Goal: Task Accomplishment & Management: Manage account settings

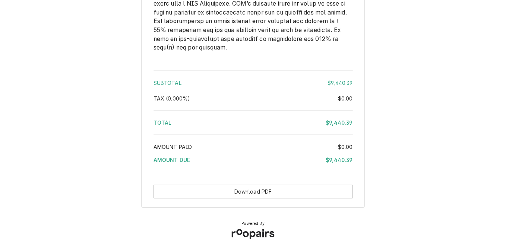
scroll to position [1630, 0]
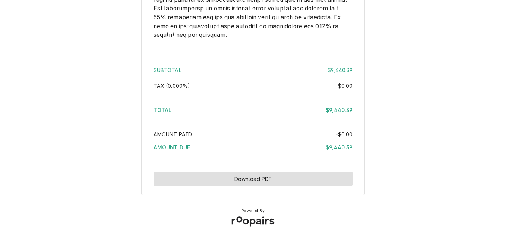
click at [287, 178] on button "Download PDF" at bounding box center [252, 179] width 199 height 14
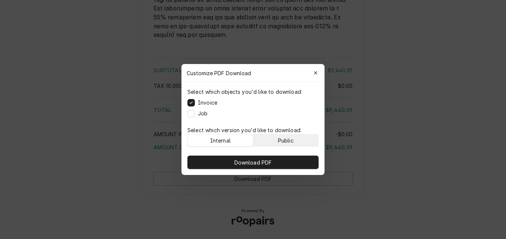
click at [297, 140] on button "Public" at bounding box center [285, 140] width 65 height 12
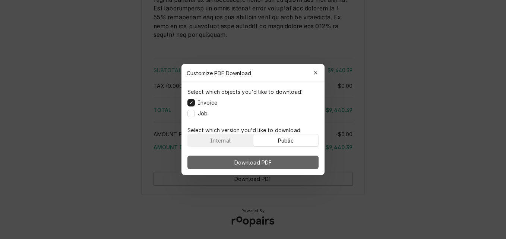
click at [264, 159] on span "Download PDF" at bounding box center [253, 163] width 41 height 8
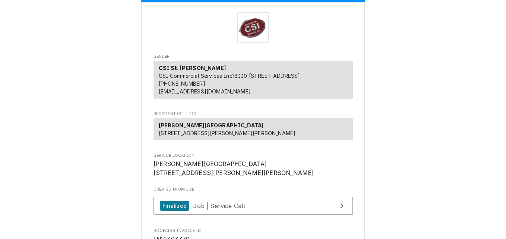
scroll to position [0, 0]
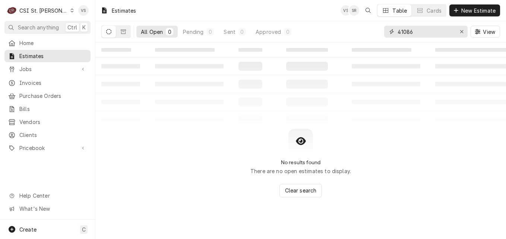
drag, startPoint x: 414, startPoint y: 31, endPoint x: 380, endPoint y: 31, distance: 34.2
click at [380, 31] on div "All Open 0 Pending 0 Sent 0 Approved 0 41086 View" at bounding box center [300, 31] width 398 height 21
type input "4"
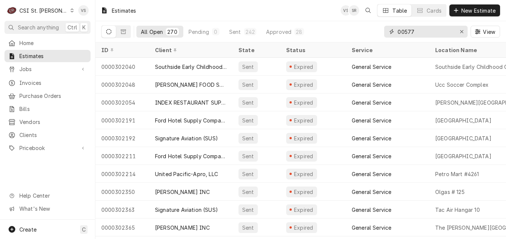
click at [397, 32] on input "00577" at bounding box center [425, 32] width 56 height 12
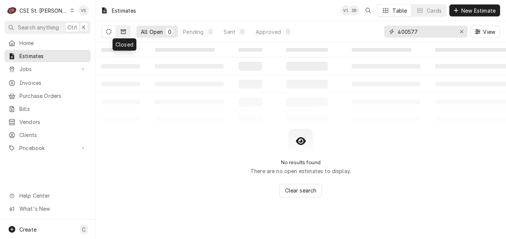
type input "400577"
click at [122, 33] on icon "Dynamic Content Wrapper" at bounding box center [123, 31] width 5 height 5
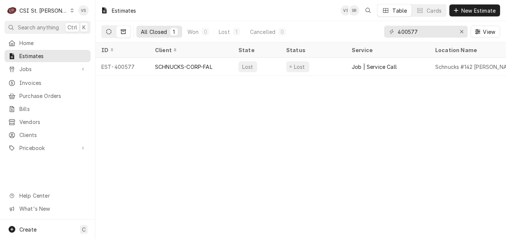
click at [110, 35] on button "Dynamic Content Wrapper" at bounding box center [109, 32] width 14 height 12
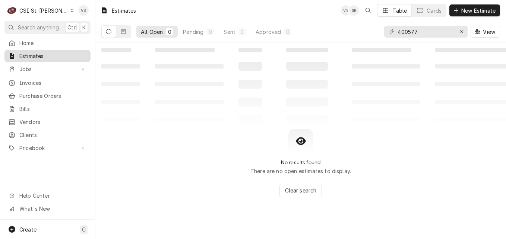
click at [42, 57] on span "Estimates" at bounding box center [52, 56] width 67 height 8
click at [126, 34] on button "Dynamic Content Wrapper" at bounding box center [123, 32] width 14 height 12
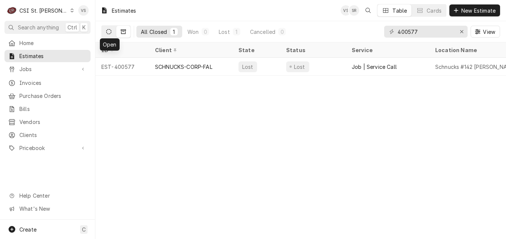
click at [111, 35] on button "Dynamic Content Wrapper" at bounding box center [109, 32] width 14 height 12
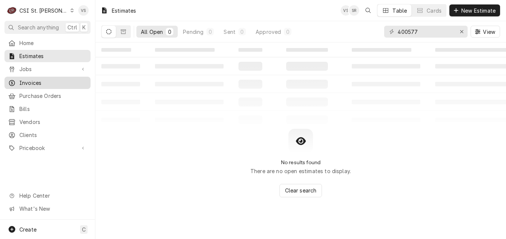
click at [42, 84] on span "Invoices" at bounding box center [52, 83] width 67 height 8
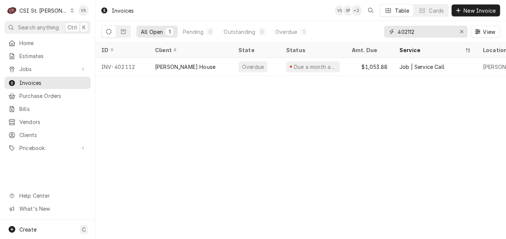
drag, startPoint x: 419, startPoint y: 31, endPoint x: 415, endPoint y: 32, distance: 4.4
click at [388, 31] on div "402112" at bounding box center [425, 32] width 83 height 12
type input "4"
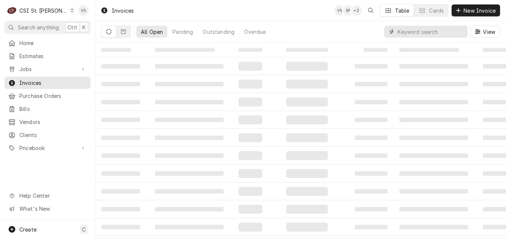
type input "0"
click at [124, 34] on icon "Dynamic Content Wrapper" at bounding box center [123, 31] width 5 height 4
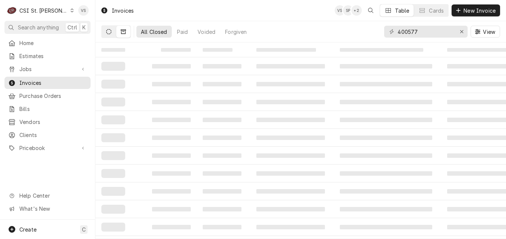
click at [111, 34] on icon "Dynamic Content Wrapper" at bounding box center [108, 31] width 5 height 5
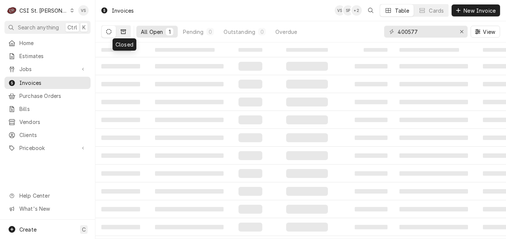
click at [127, 35] on button "Dynamic Content Wrapper" at bounding box center [123, 32] width 14 height 12
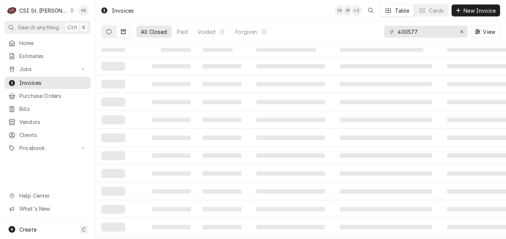
click at [111, 35] on button "Dynamic Content Wrapper" at bounding box center [109, 32] width 14 height 12
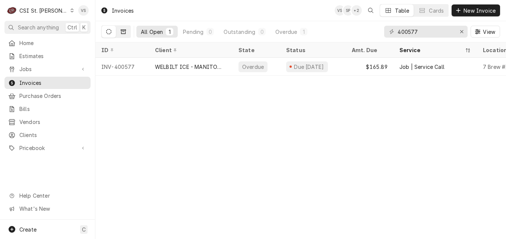
click at [130, 35] on button "Dynamic Content Wrapper" at bounding box center [123, 32] width 14 height 12
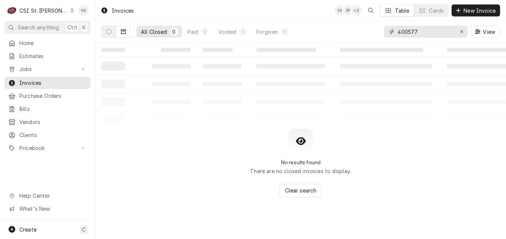
click at [413, 29] on input "400577" at bounding box center [425, 32] width 56 height 12
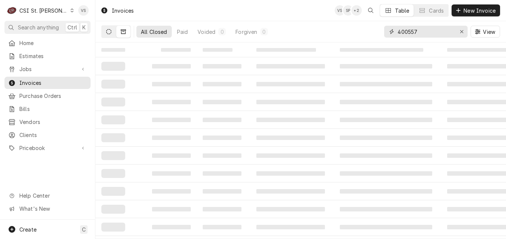
type input "400557"
click at [107, 33] on icon "Dynamic Content Wrapper" at bounding box center [108, 31] width 5 height 5
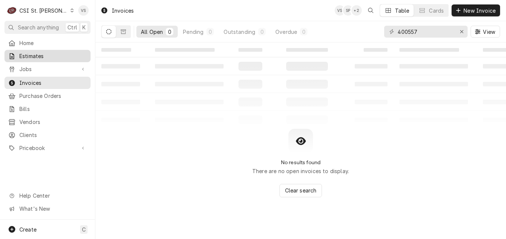
click at [38, 54] on span "Estimates" at bounding box center [52, 56] width 67 height 8
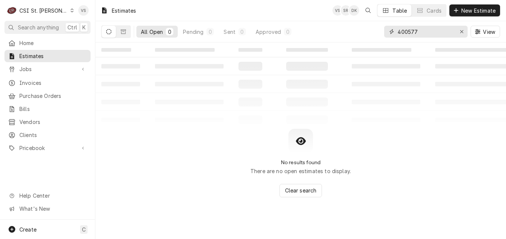
drag, startPoint x: 418, startPoint y: 29, endPoint x: 412, endPoint y: 30, distance: 5.3
click at [412, 30] on input "400577" at bounding box center [425, 32] width 56 height 12
click at [123, 32] on icon "Dynamic Content Wrapper" at bounding box center [123, 31] width 5 height 4
click at [414, 31] on input "4005577" at bounding box center [425, 32] width 56 height 12
drag, startPoint x: 418, startPoint y: 31, endPoint x: 430, endPoint y: 29, distance: 12.0
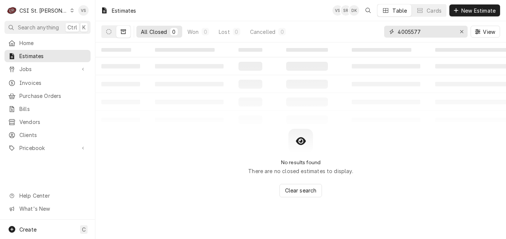
click at [430, 29] on input "4005577" at bounding box center [425, 32] width 56 height 12
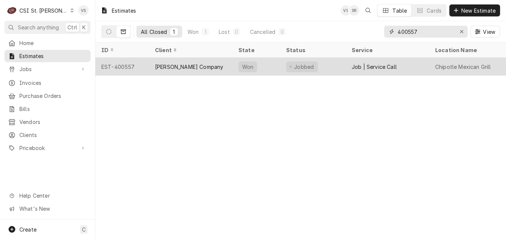
type input "400557"
click at [207, 64] on div "Vivian Company" at bounding box center [190, 67] width 83 height 18
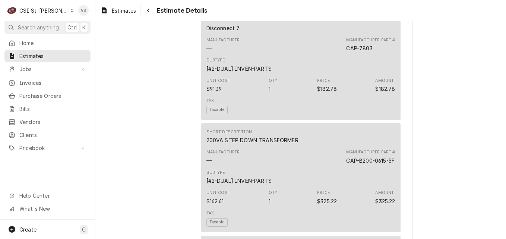
scroll to position [856, 0]
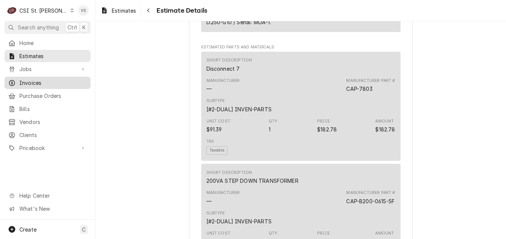
click at [35, 85] on link "Invoices" at bounding box center [47, 83] width 86 height 12
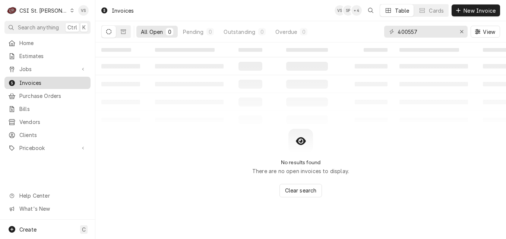
click at [37, 82] on span "Invoices" at bounding box center [52, 83] width 67 height 8
drag, startPoint x: 424, startPoint y: 31, endPoint x: 406, endPoint y: 32, distance: 18.3
click at [383, 34] on div "All Open 0 Pending 0 Outstanding 0 Overdue 0 400557 View" at bounding box center [300, 31] width 398 height 21
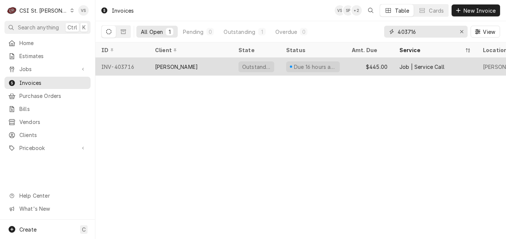
type input "403716"
click at [195, 68] on div "[PERSON_NAME]" at bounding box center [190, 67] width 83 height 18
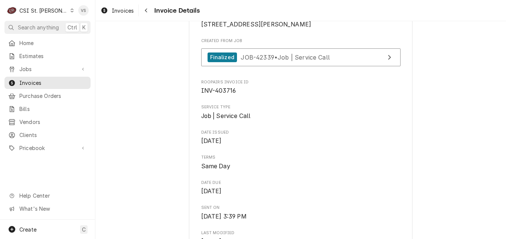
scroll to position [149, 0]
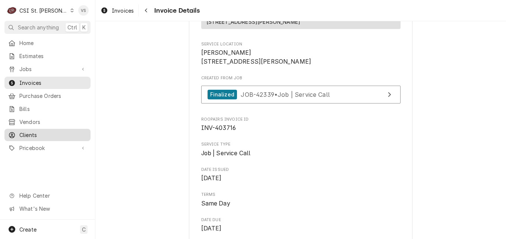
click at [30, 131] on span "Clients" at bounding box center [52, 135] width 67 height 8
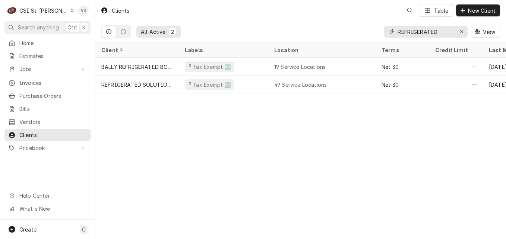
click at [439, 32] on input "REFRIGERATED" at bounding box center [425, 32] width 56 height 12
click at [371, 38] on div "All Active 2 REFRIGERATED View" at bounding box center [300, 31] width 398 height 21
type input "9"
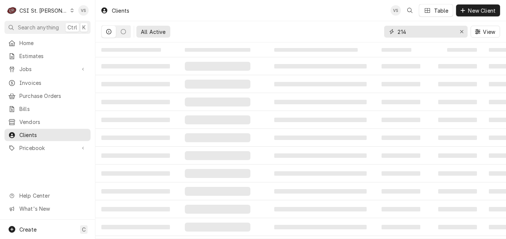
click at [398, 30] on input "214" at bounding box center [425, 32] width 56 height 12
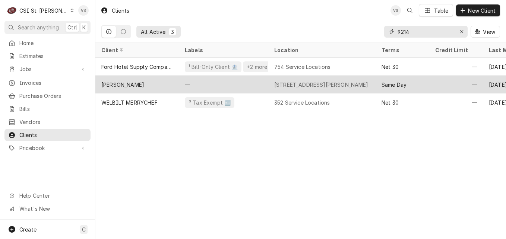
type input "9214"
click at [145, 87] on div "[PERSON_NAME]" at bounding box center [136, 85] width 83 height 18
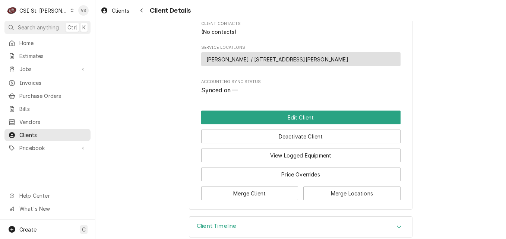
scroll to position [261, 0]
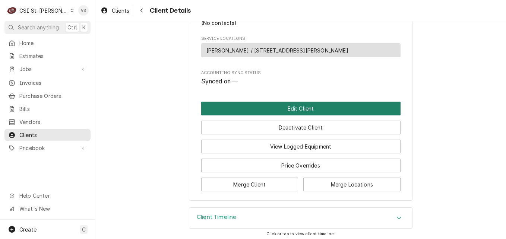
click at [283, 115] on button "Edit Client" at bounding box center [300, 109] width 199 height 14
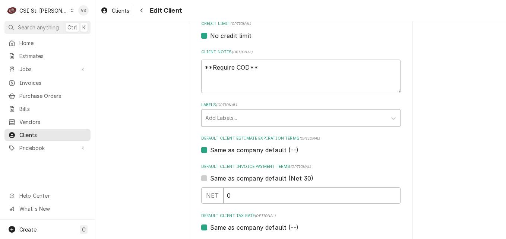
scroll to position [462, 0]
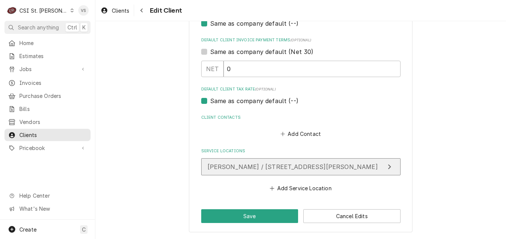
click at [274, 167] on span "[PERSON_NAME] / [STREET_ADDRESS][PERSON_NAME]" at bounding box center [292, 166] width 170 height 7
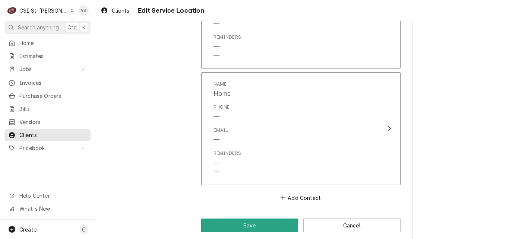
scroll to position [729, 0]
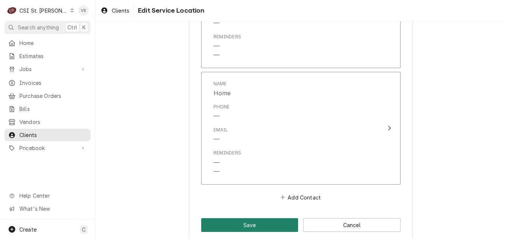
click at [267, 218] on button "Save" at bounding box center [249, 225] width 97 height 14
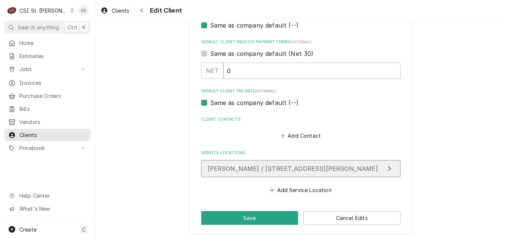
scroll to position [462, 0]
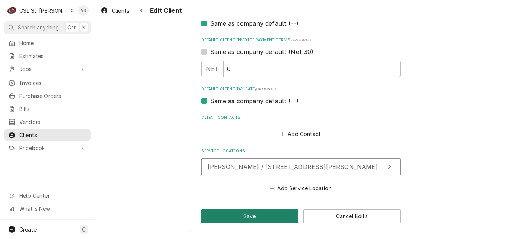
click at [258, 215] on button "Save" at bounding box center [249, 216] width 97 height 14
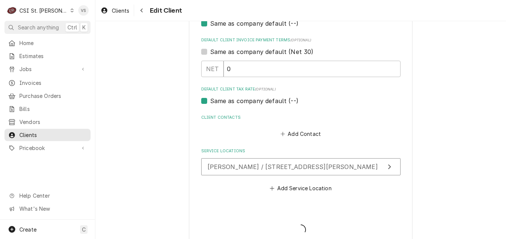
type textarea "x"
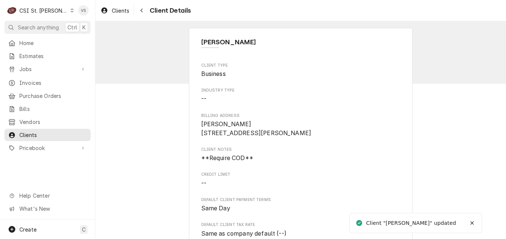
scroll to position [273, 0]
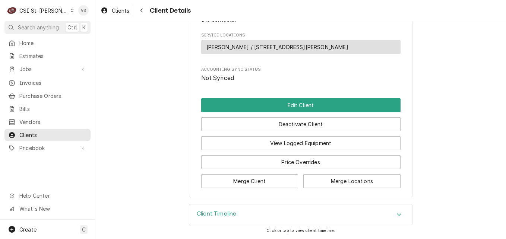
click at [398, 211] on icon "Accordion Header" at bounding box center [398, 214] width 5 height 6
click at [397, 214] on icon "Accordion Header" at bounding box center [398, 214] width 5 height 6
click at [396, 213] on icon "Accordion Header" at bounding box center [398, 214] width 5 height 6
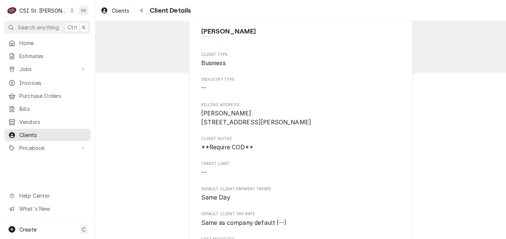
scroll to position [7, 0]
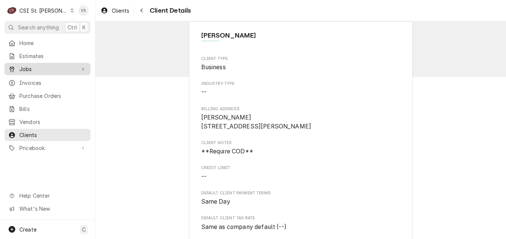
click at [37, 68] on span "Jobs" at bounding box center [47, 69] width 56 height 8
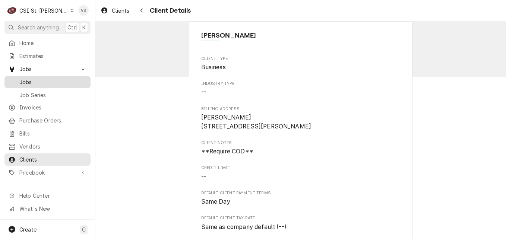
click at [36, 79] on span "Jobs" at bounding box center [52, 82] width 67 height 8
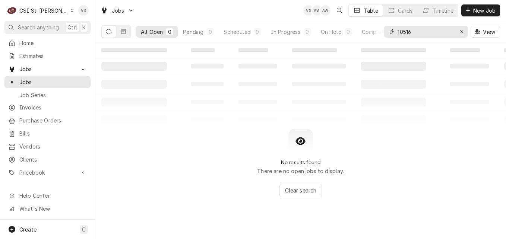
drag, startPoint x: 404, startPoint y: 33, endPoint x: 445, endPoint y: 183, distance: 155.9
click at [386, 33] on div "10516" at bounding box center [425, 32] width 83 height 12
type input "9"
type input "9214"
click at [121, 33] on icon "Dynamic Content Wrapper" at bounding box center [123, 31] width 5 height 4
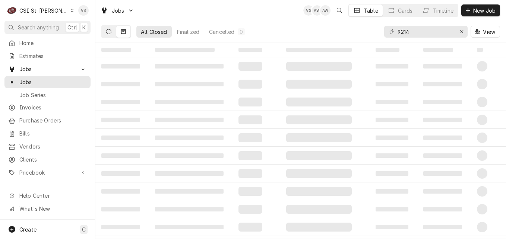
click at [110, 34] on icon "Dynamic Content Wrapper" at bounding box center [108, 31] width 5 height 5
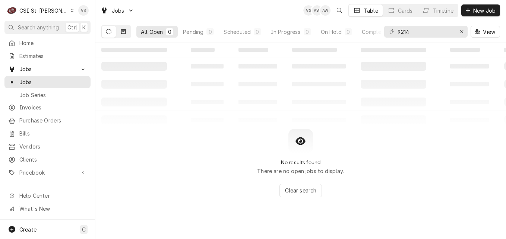
click at [122, 33] on icon "Dynamic Content Wrapper" at bounding box center [123, 31] width 5 height 5
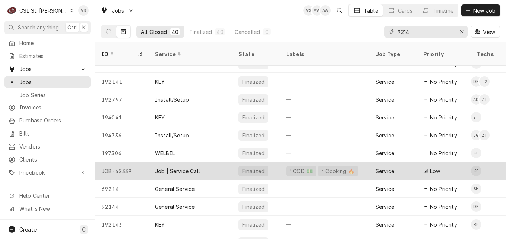
scroll to position [538, 0]
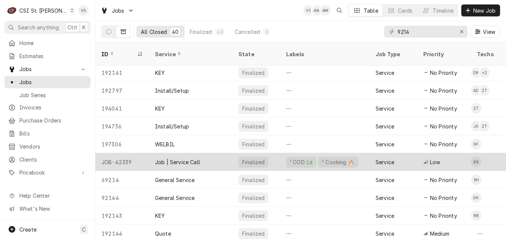
click at [173, 158] on div "Job | Service Call" at bounding box center [177, 162] width 45 height 8
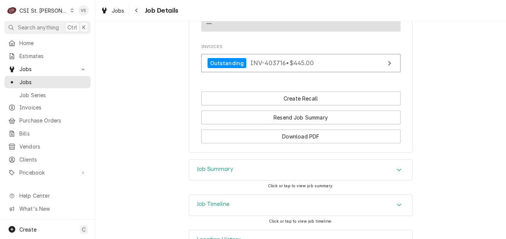
scroll to position [696, 0]
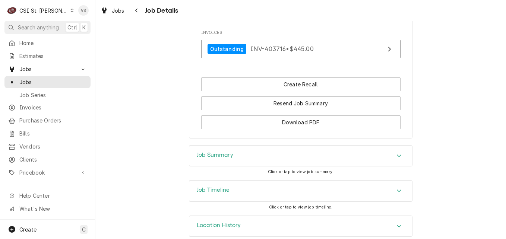
click at [396, 188] on icon "Accordion Header" at bounding box center [398, 191] width 5 height 6
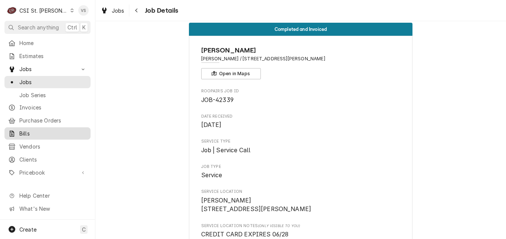
scroll to position [0, 0]
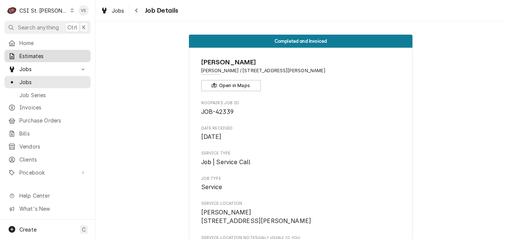
click at [30, 58] on div "Estimates" at bounding box center [47, 55] width 83 height 9
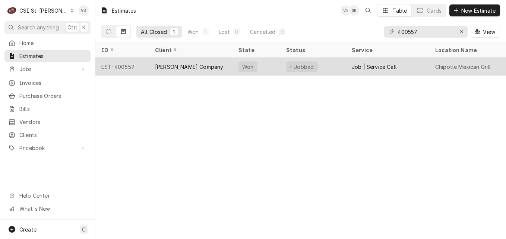
click at [235, 64] on div "Won" at bounding box center [256, 67] width 48 height 18
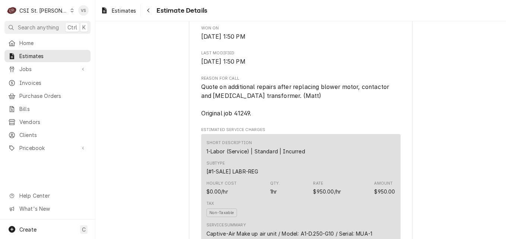
scroll to position [372, 0]
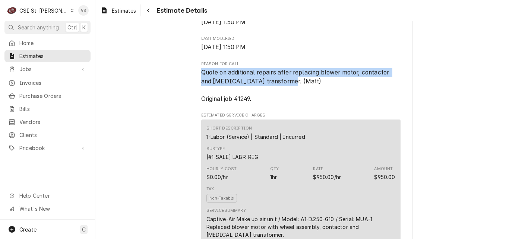
drag, startPoint x: 199, startPoint y: 89, endPoint x: 282, endPoint y: 99, distance: 83.3
click at [282, 99] on span "Quote on additional repairs after replacing blower motor, contactor and high vo…" at bounding box center [295, 86] width 189 height 34
drag, startPoint x: 282, startPoint y: 99, endPoint x: 252, endPoint y: 92, distance: 31.1
copy span "Quote on additional repairs after replacing blower motor, contactor and high vo…"
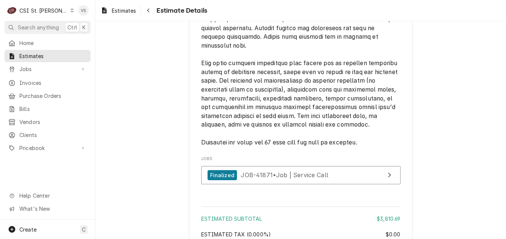
scroll to position [2391, 0]
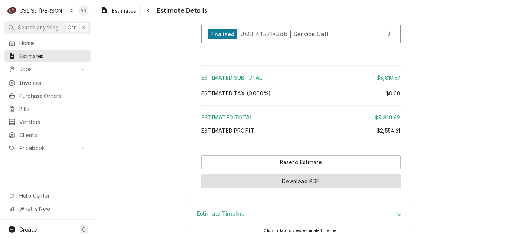
click at [310, 182] on button "Download PDF" at bounding box center [300, 181] width 199 height 14
click at [298, 181] on button "Download PDF" at bounding box center [300, 181] width 199 height 14
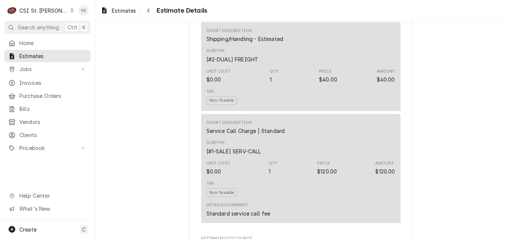
scroll to position [1870, 0]
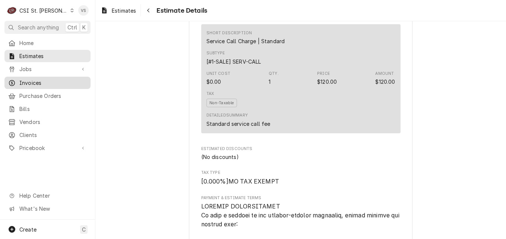
click at [32, 82] on span "Invoices" at bounding box center [52, 83] width 67 height 8
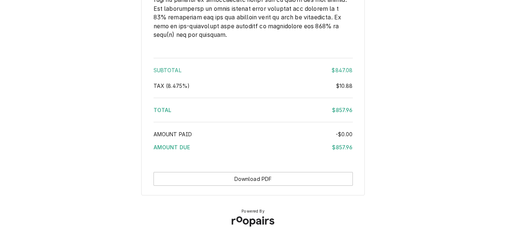
scroll to position [1295, 0]
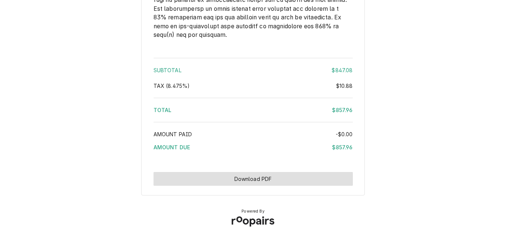
click at [280, 184] on button "Download PDF" at bounding box center [252, 179] width 199 height 14
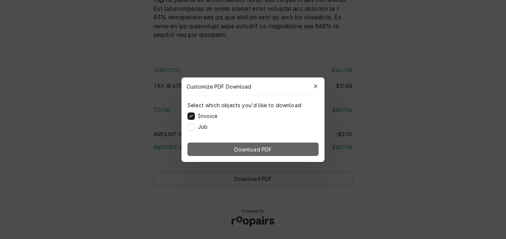
click at [275, 147] on button "Download PDF" at bounding box center [252, 149] width 131 height 13
